Goal: Information Seeking & Learning: Learn about a topic

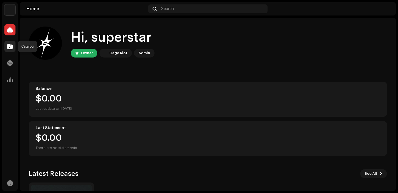
click at [13, 46] on div at bounding box center [9, 46] width 11 height 11
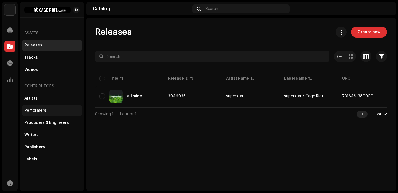
click at [58, 112] on div "Performers" at bounding box center [51, 110] width 55 height 4
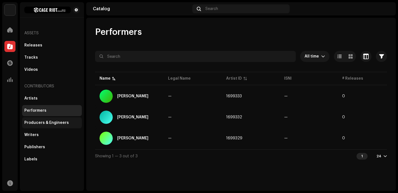
click at [64, 120] on div "Producers & Engineers" at bounding box center [52, 122] width 60 height 11
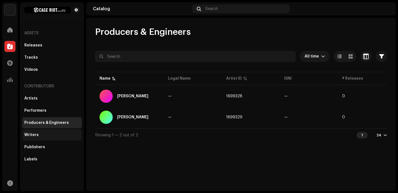
click at [53, 136] on div "Writers" at bounding box center [51, 135] width 55 height 4
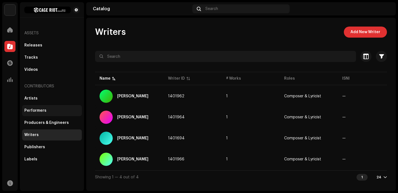
click at [52, 111] on div "Performers" at bounding box center [51, 110] width 55 height 4
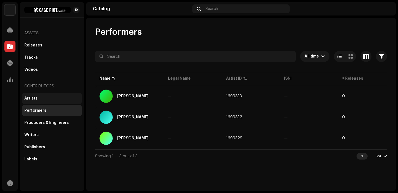
click at [51, 97] on div "Artists" at bounding box center [51, 98] width 55 height 4
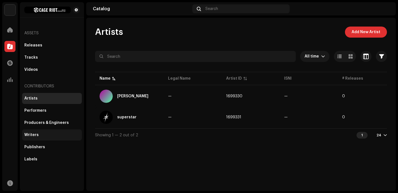
click at [50, 135] on div "Writers" at bounding box center [51, 135] width 55 height 4
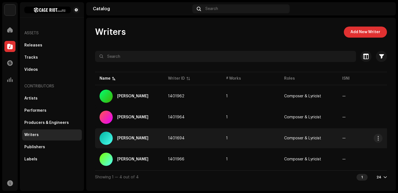
click at [123, 137] on div "[PERSON_NAME]" at bounding box center [132, 138] width 31 height 4
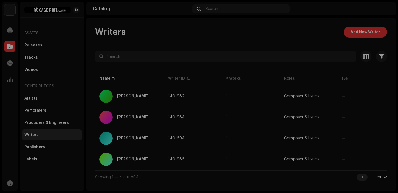
click at [298, 33] on div "Bennett Evans 1401694 Writer Info Writer Name Bennett Evans Other Writer Name —…" at bounding box center [199, 96] width 398 height 193
